Goal: Transaction & Acquisition: Purchase product/service

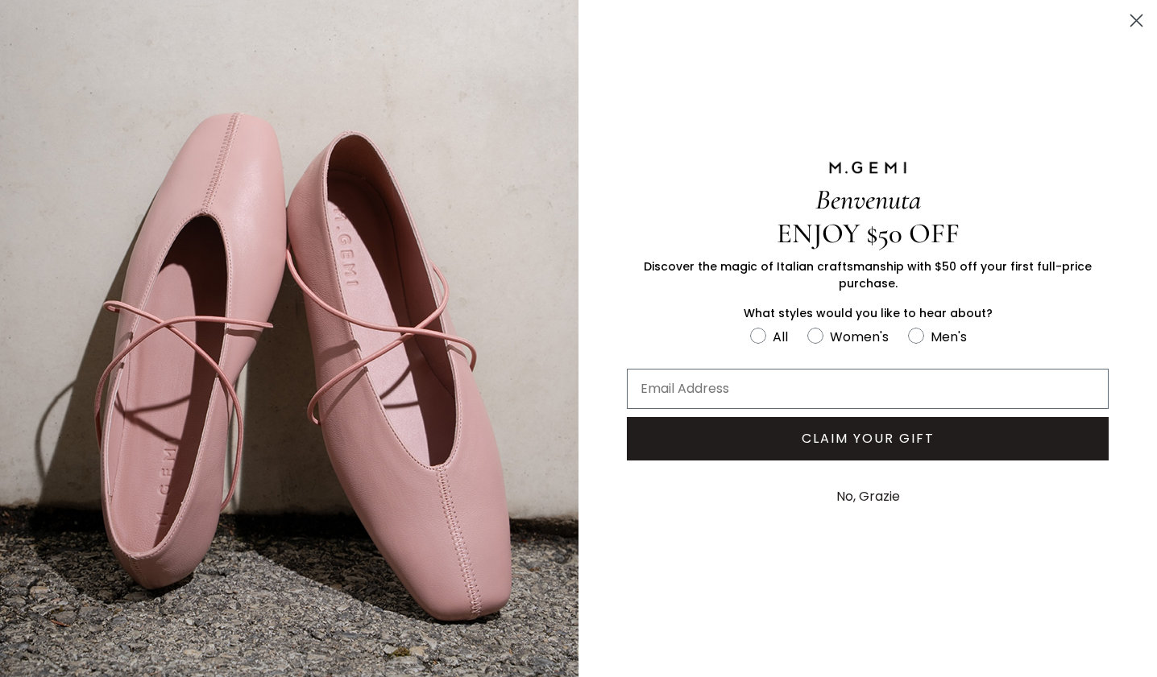
click at [1134, 20] on circle "Close dialog" at bounding box center [1136, 20] width 27 height 27
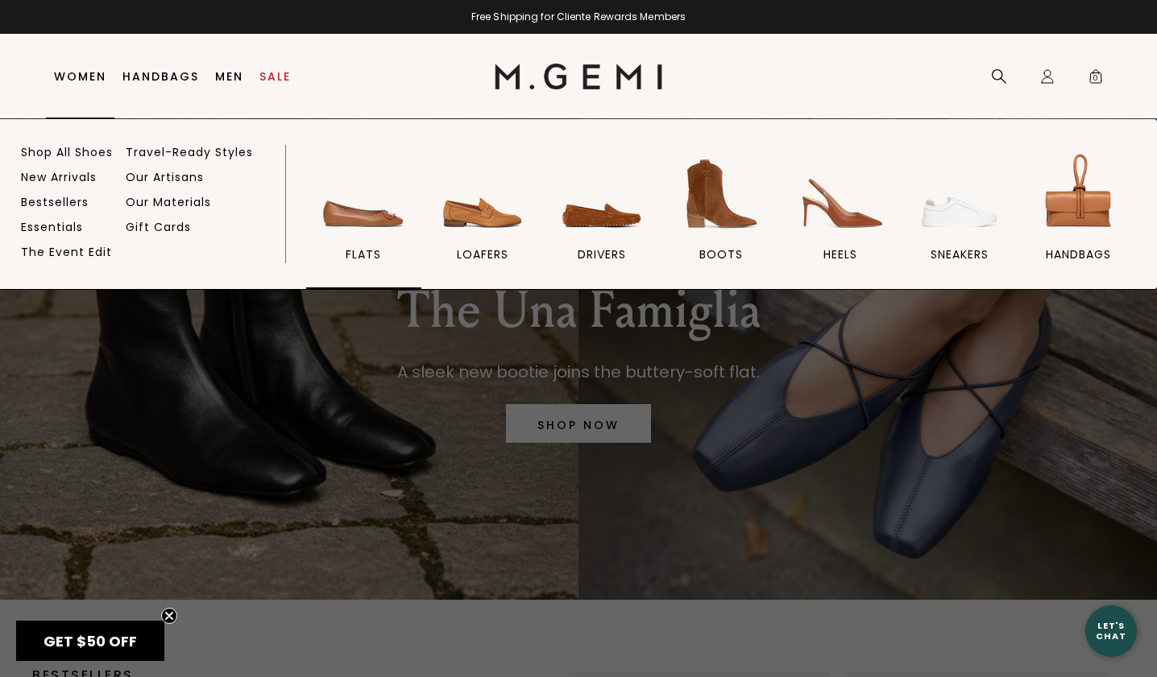
click at [365, 212] on img at bounding box center [363, 194] width 90 height 90
click at [582, 207] on img at bounding box center [602, 194] width 90 height 90
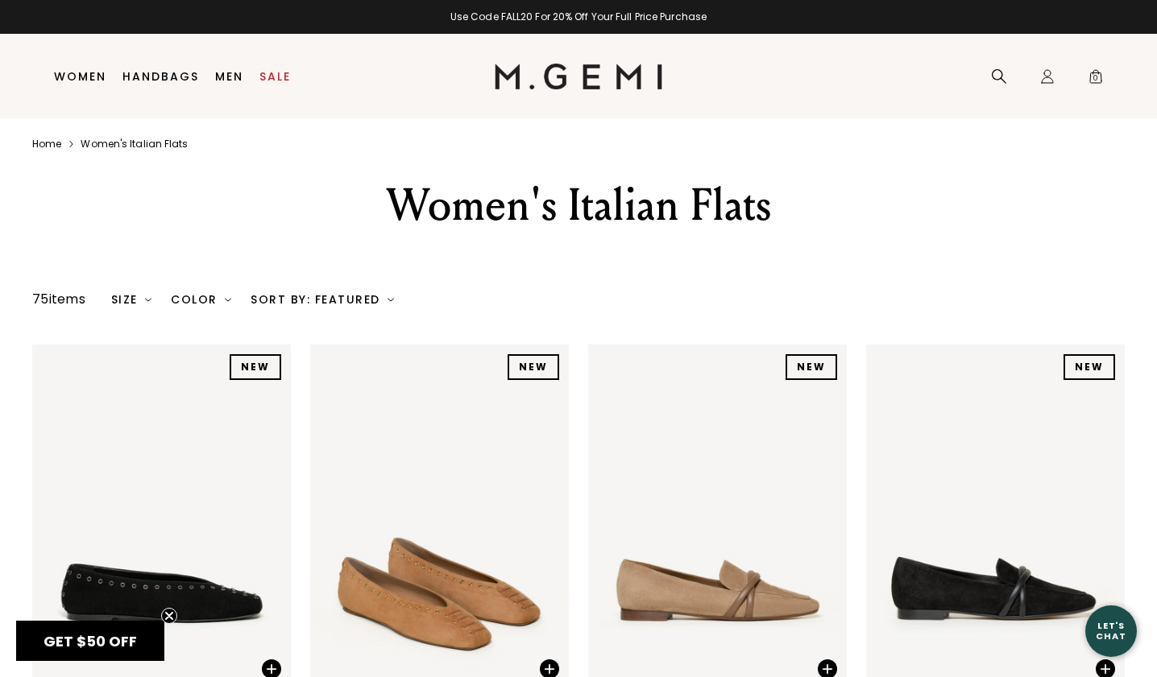
click at [138, 306] on div "Size" at bounding box center [131, 299] width 41 height 13
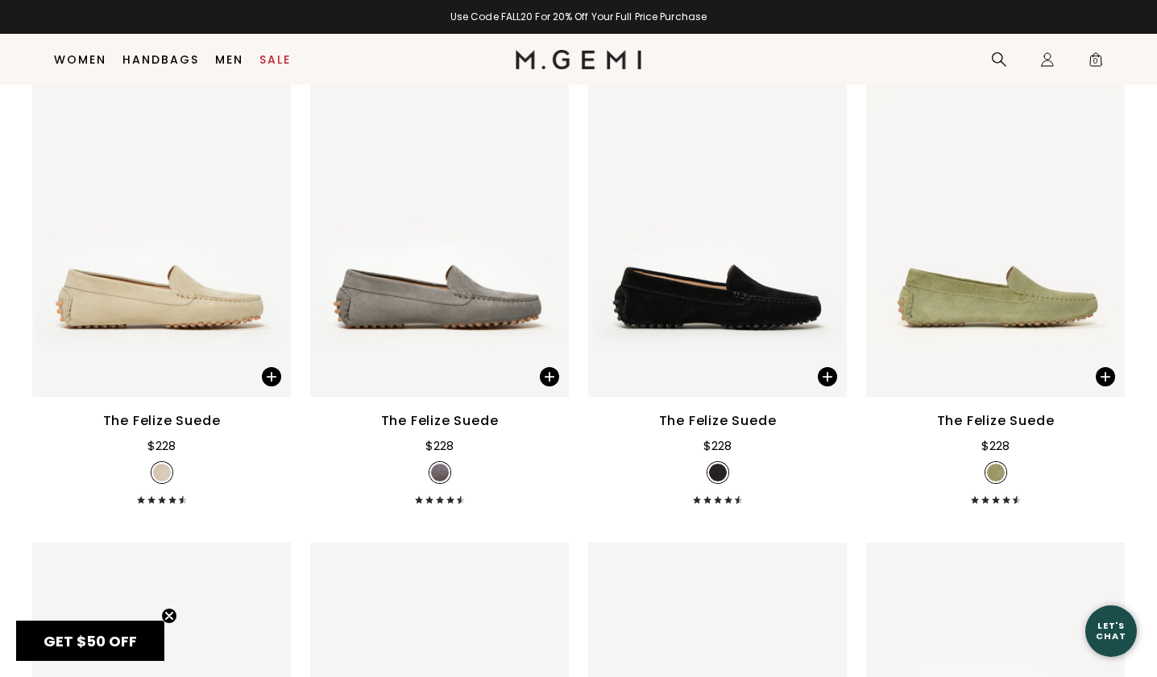
scroll to position [865, 0]
click at [233, 191] on img at bounding box center [161, 224] width 259 height 345
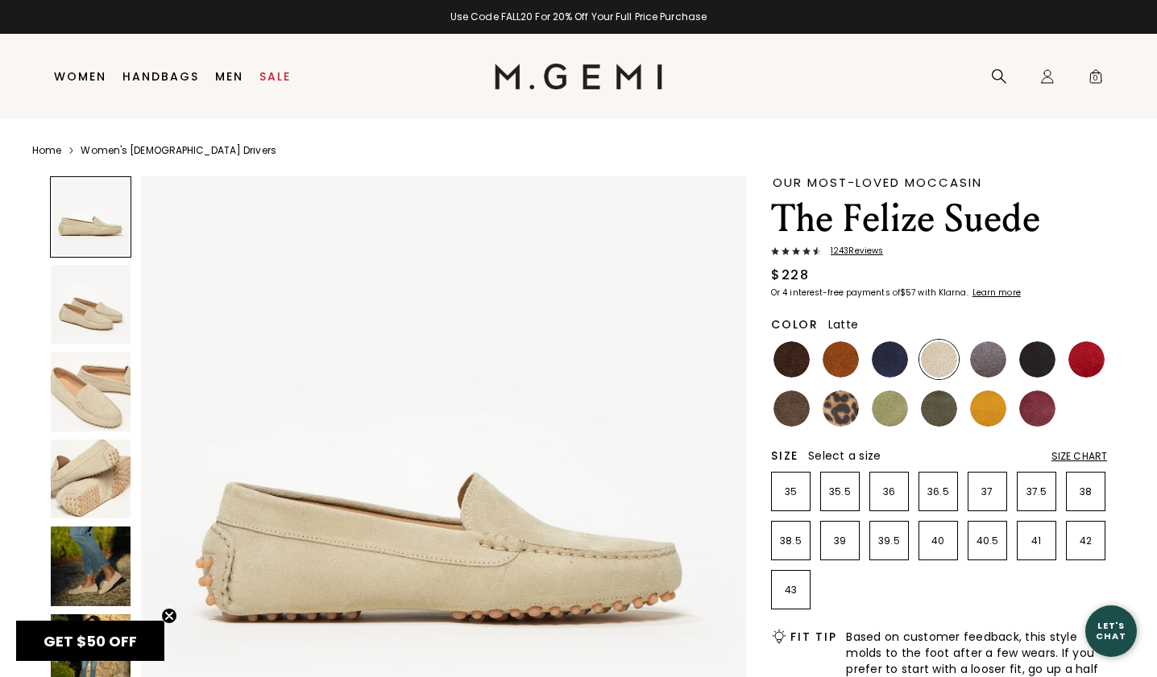
click at [86, 396] on img at bounding box center [91, 392] width 80 height 80
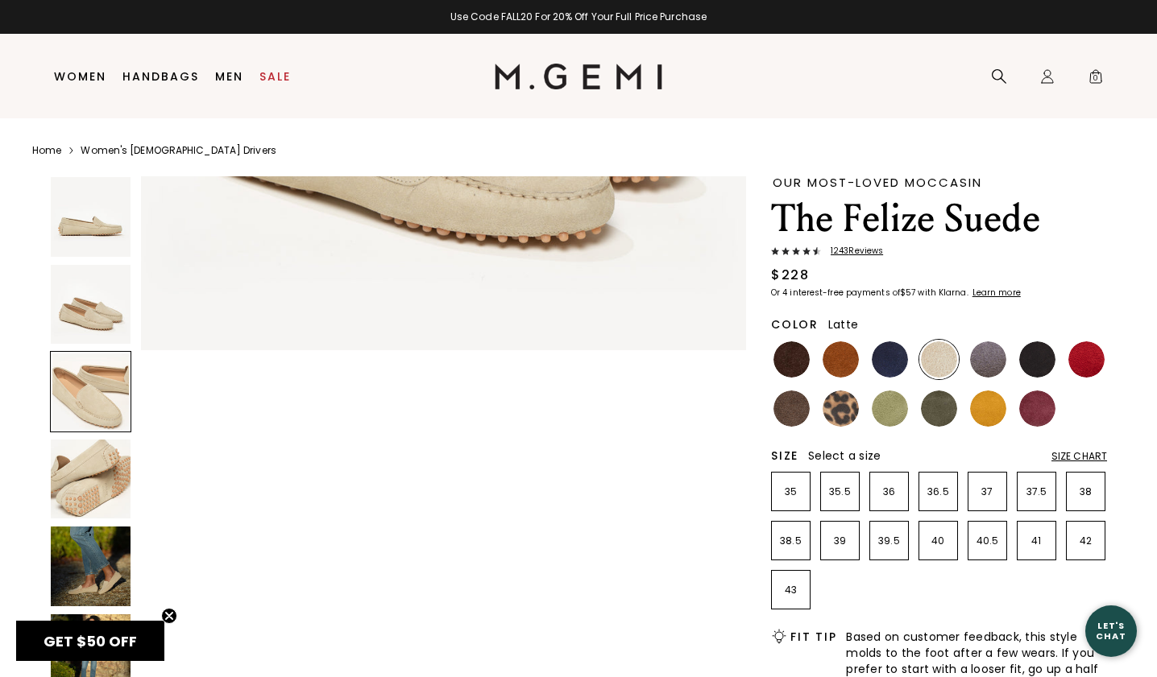
scroll to position [1243, 0]
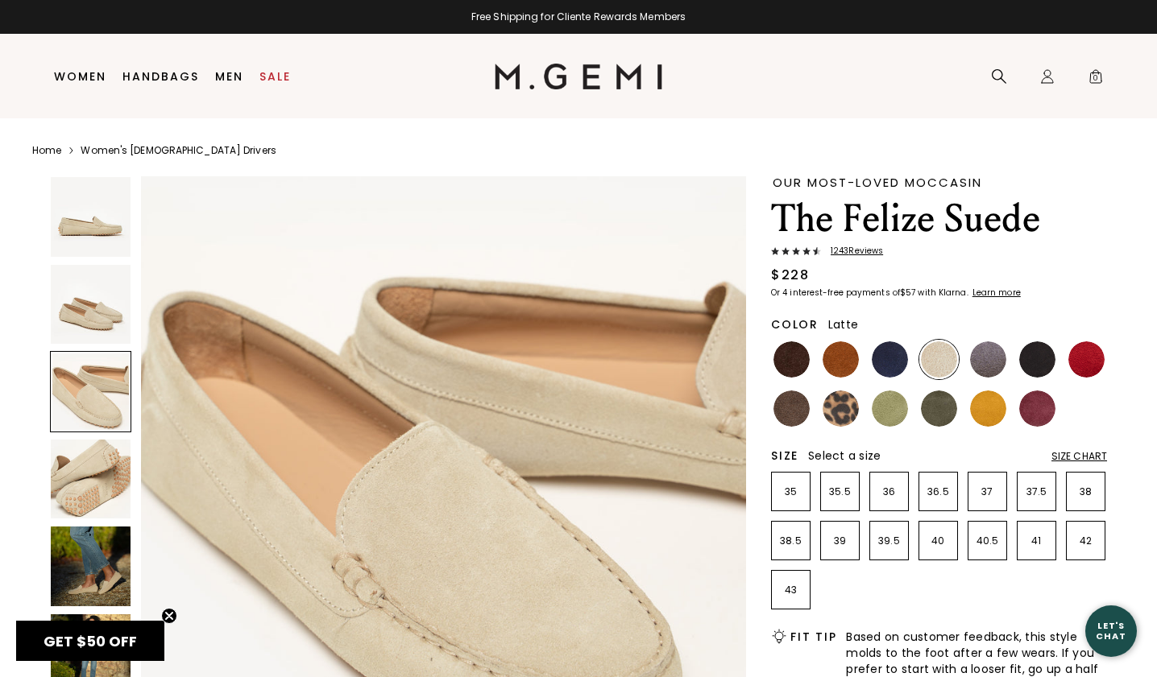
click at [90, 478] on img at bounding box center [91, 480] width 80 height 80
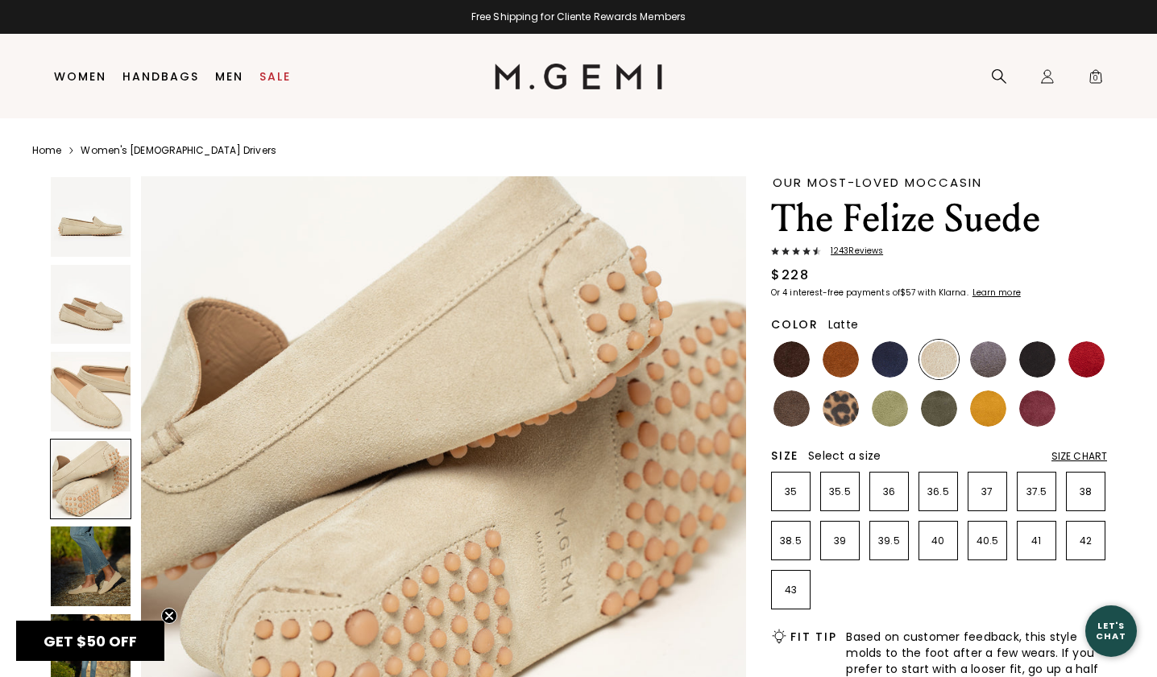
click at [81, 549] on img at bounding box center [91, 567] width 80 height 80
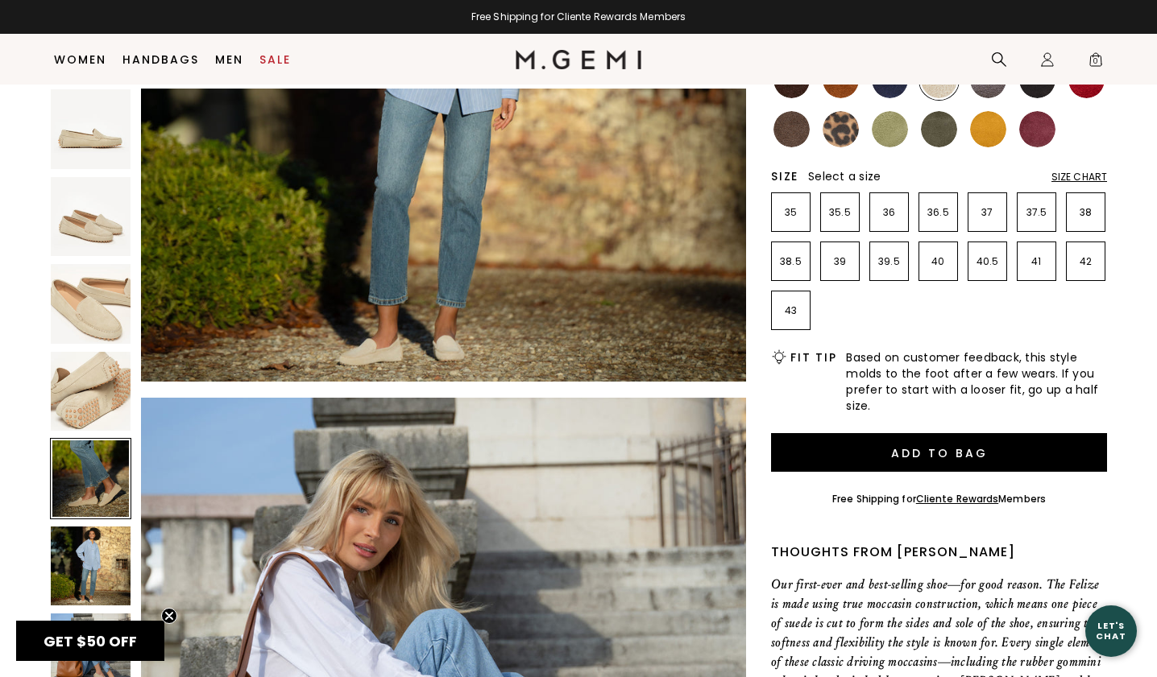
scroll to position [3733, 0]
